Goal: Information Seeking & Learning: Learn about a topic

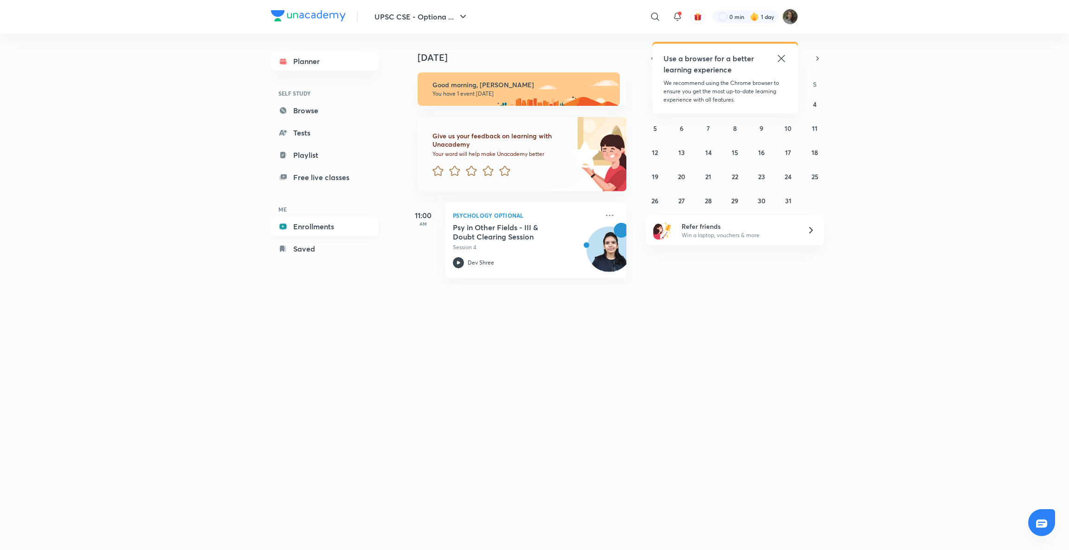
click at [328, 226] on link "Enrollments" at bounding box center [325, 226] width 108 height 19
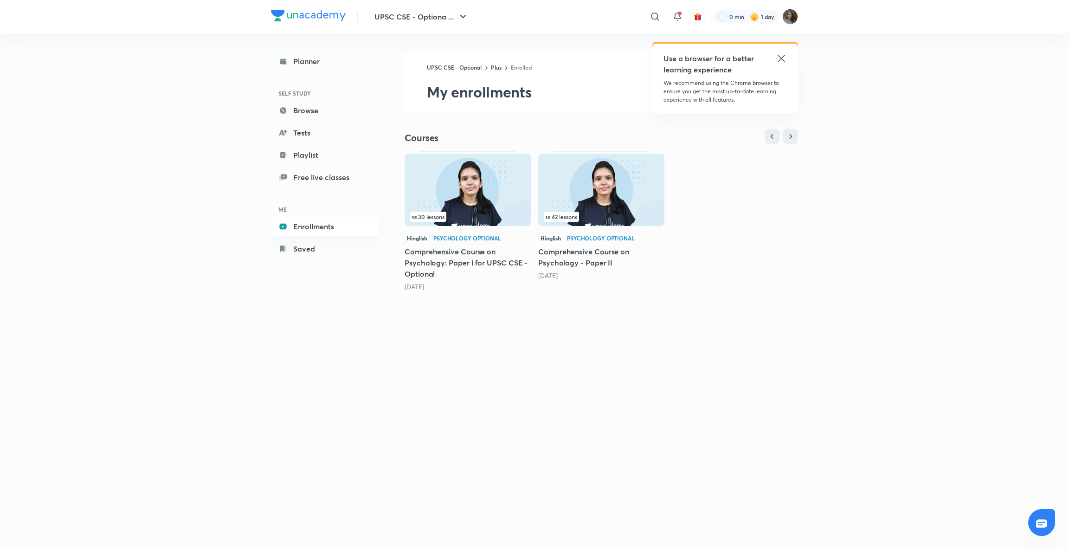
click at [601, 197] on img at bounding box center [601, 190] width 126 height 72
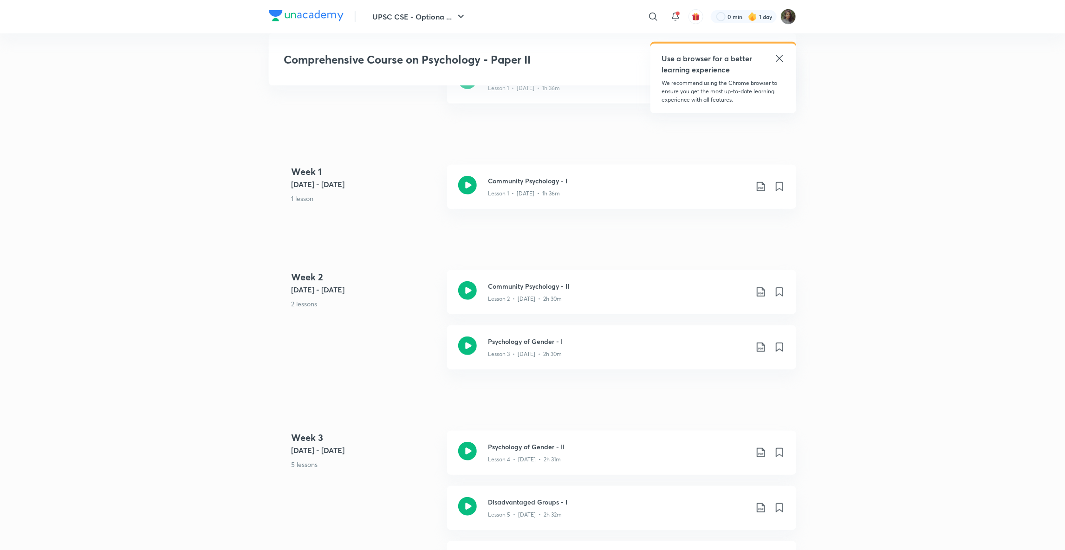
scroll to position [464, 0]
click at [587, 303] on div "Community Psychology - II Lesson 2 • [DATE] • 2h 30m" at bounding box center [621, 291] width 349 height 44
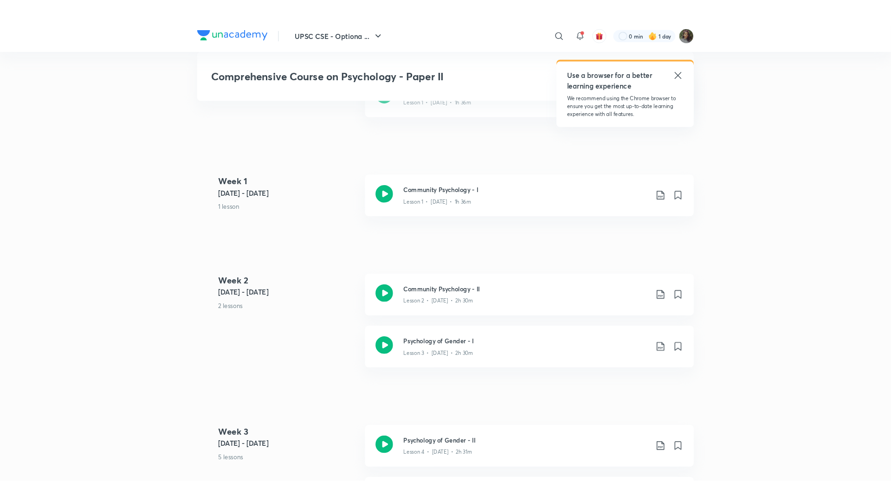
scroll to position [464, 0]
